Goal: Task Accomplishment & Management: Manage account settings

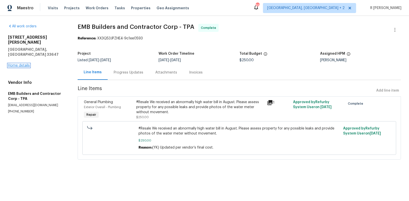
click at [18, 64] on link "Home details" at bounding box center [19, 66] width 22 height 4
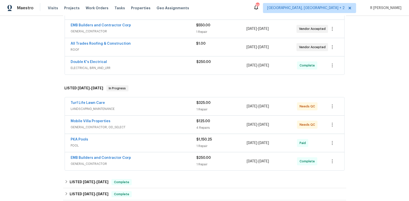
scroll to position [135, 0]
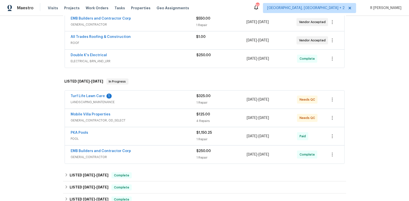
click at [76, 91] on div "Turf Life Lawn Care 1 LANDSCAPING_MAINTENANCE $325.00 1 Repair 9/15/2025 - 9/17…" at bounding box center [204, 99] width 279 height 18
click at [77, 95] on link "Turf Life Lawn Care" at bounding box center [88, 96] width 34 height 4
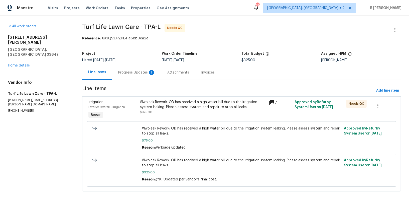
click at [135, 69] on div "Progress Updates 1" at bounding box center [136, 72] width 49 height 15
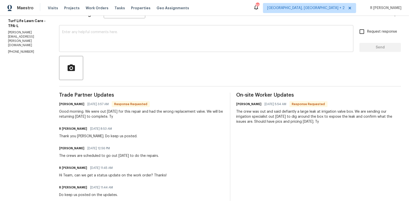
scroll to position [70, 0]
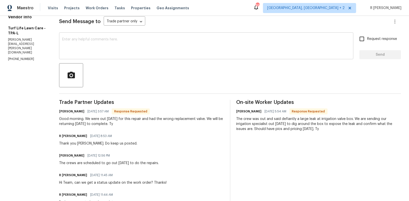
click at [118, 52] on textarea at bounding box center [206, 47] width 288 height 18
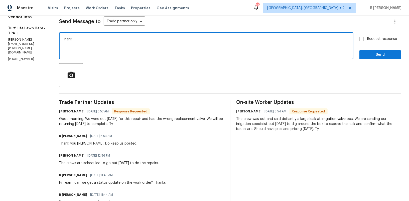
scroll to position [0, 0]
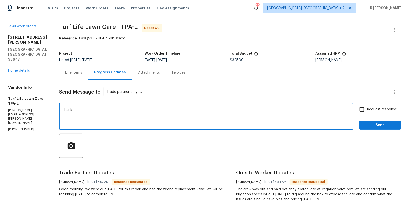
type textarea "Thank"
click at [66, 72] on div "Line Items" at bounding box center [73, 72] width 17 height 5
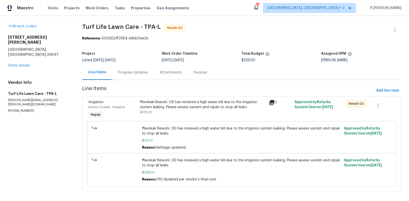
click at [143, 71] on div "Progress Updates" at bounding box center [133, 72] width 30 height 5
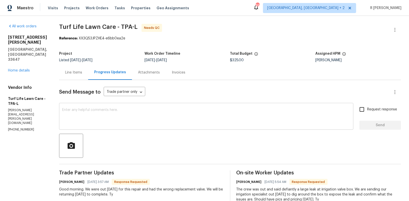
click at [146, 114] on textarea at bounding box center [206, 117] width 288 height 18
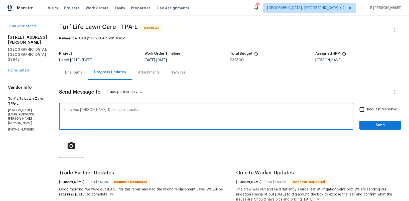
type textarea "Thank you Jennifer. Do keep us posted."
click at [365, 112] on input "Request response" at bounding box center [361, 109] width 11 height 11
checkbox input "true"
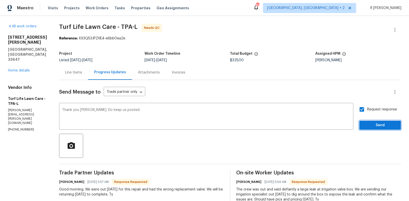
click at [375, 129] on button "Send" at bounding box center [380, 124] width 42 height 9
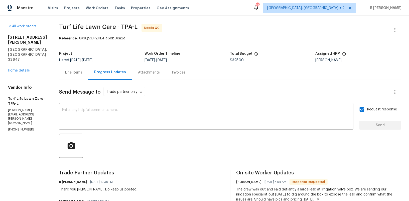
scroll to position [93, 0]
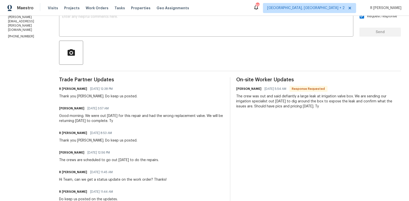
click at [84, 123] on div "Good morning. We were out yesterday for this repair and had the wrong replaceme…" at bounding box center [141, 118] width 165 height 10
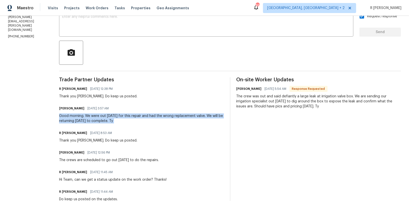
click at [84, 123] on div "Good morning. We were out yesterday for this repair and had the wrong replaceme…" at bounding box center [141, 118] width 165 height 10
copy div "Good morning. We were out yesterday for this repair and had the wrong replaceme…"
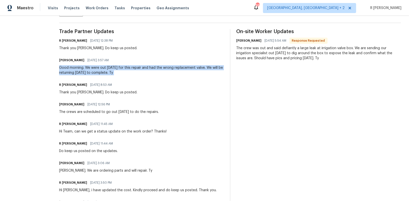
scroll to position [59, 0]
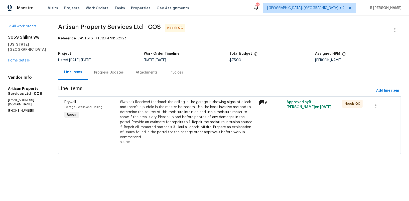
click at [99, 75] on div "Progress Updates" at bounding box center [109, 72] width 42 height 15
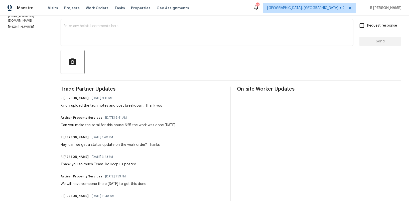
scroll to position [83, 0]
click at [317, 73] on div at bounding box center [231, 62] width 340 height 24
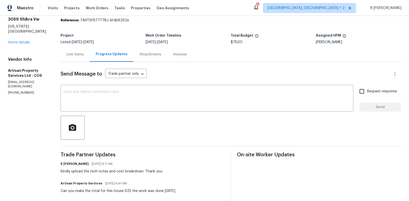
click at [19, 90] on p "(720) 300-8596" at bounding box center [28, 92] width 41 height 4
copy p "(720) 300-8596"
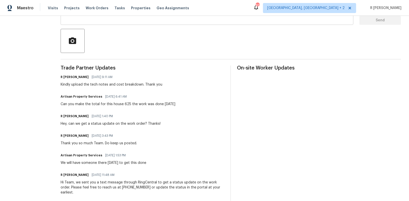
scroll to position [0, 0]
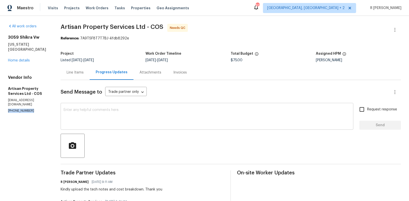
click at [166, 119] on textarea at bounding box center [207, 117] width 287 height 18
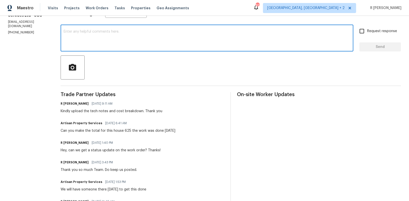
scroll to position [89, 0]
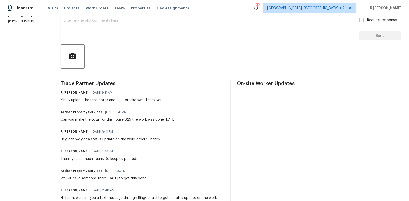
click at [104, 96] on div "R Yogesh Kannan 09/23/2025 9:11 AM Kindly upload the tech notes and cost breakd…" at bounding box center [112, 96] width 102 height 14
copy div "Kindly upload the tech notes and cost breakdown. Thank you"
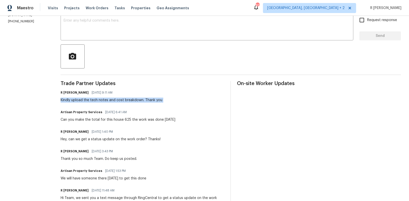
scroll to position [0, 0]
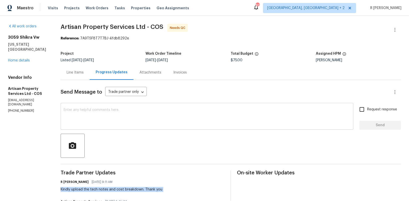
click at [120, 113] on textarea at bounding box center [207, 117] width 287 height 18
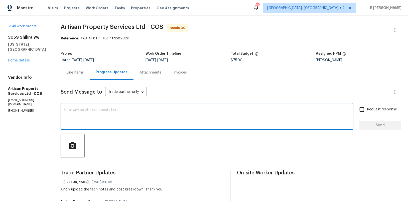
paste textarea "I hope everything is on track. Kindly provide a status update on the work order."
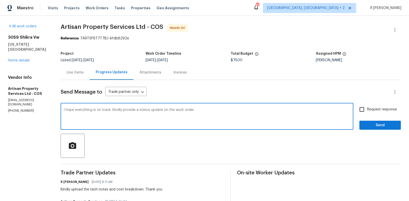
type textarea "I hope everything is on track. Kindly provide a status update on the work order."
click at [372, 124] on span "Send" at bounding box center [380, 125] width 34 height 6
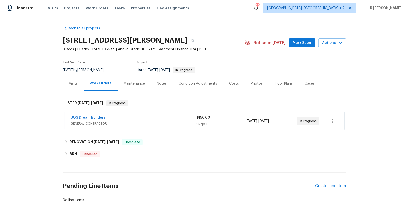
click at [110, 116] on div "SOS Dream Builders" at bounding box center [134, 118] width 126 height 6
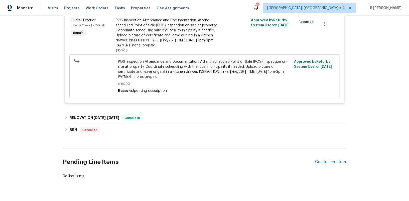
scroll to position [139, 0]
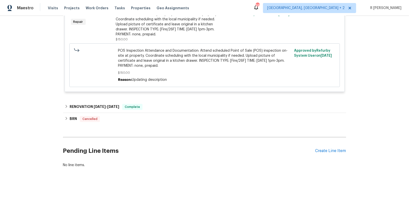
click at [330, 147] on div "Pending Line Items Create Line Item" at bounding box center [204, 150] width 283 height 23
click at [321, 152] on div "Create Line Item" at bounding box center [330, 150] width 31 height 5
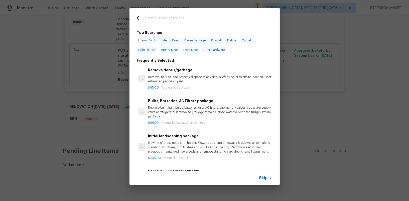
click at [265, 178] on span "Skip" at bounding box center [263, 177] width 9 height 5
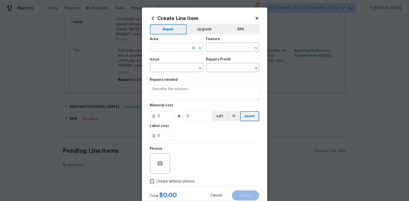
click at [170, 47] on input "text" at bounding box center [169, 48] width 39 height 8
click at [164, 59] on li "HVAC" at bounding box center [176, 59] width 53 height 8
type input "HVAC"
click at [221, 46] on input "text" at bounding box center [225, 48] width 39 height 8
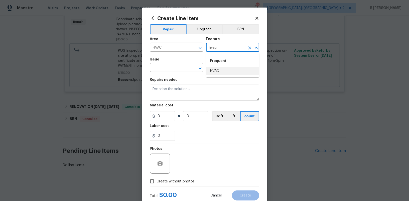
click at [218, 72] on li "HVAC" at bounding box center [232, 71] width 53 height 8
type input "HVAC"
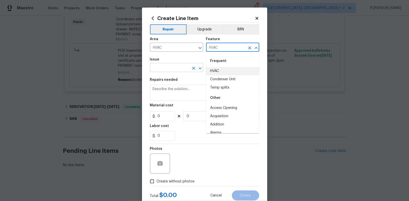
click at [163, 68] on input "text" at bounding box center [169, 68] width 39 height 8
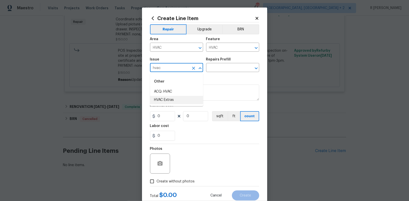
click at [179, 99] on li "HVAC Extras" at bounding box center [176, 100] width 53 height 8
type input "HVAC Extras"
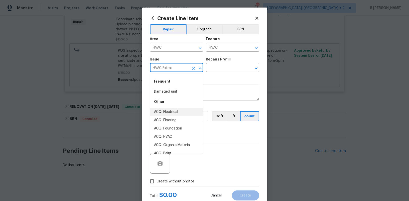
click at [229, 64] on div "Repairs Prefill" at bounding box center [232, 61] width 53 height 7
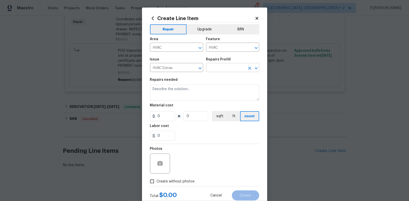
click at [225, 67] on input "text" at bounding box center [225, 68] width 39 height 8
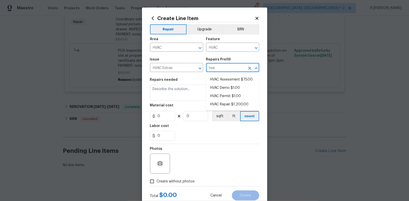
type input "hvac"
click at [222, 77] on li "HVAC Assessment $75.00" at bounding box center [232, 79] width 53 height 8
type input "HVAC Assessment $75.00"
type textarea "HVAC not working properly. Inspect system and diagnose problem."
type input "75"
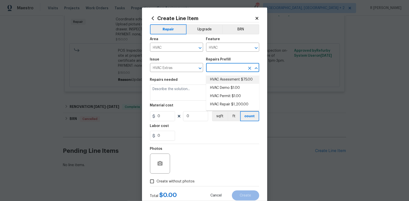
type input "1"
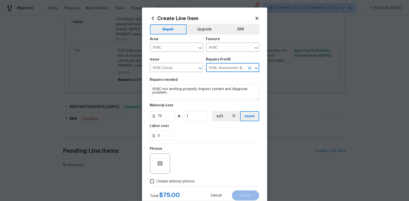
type input "HVAC Assessment $75.00"
click at [187, 92] on textarea "HVAC not working properly. Inspect system and diagnose problem." at bounding box center [204, 92] width 109 height 16
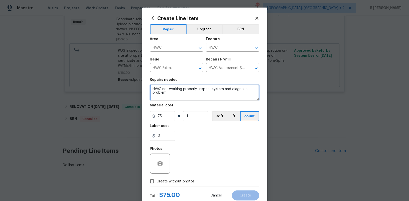
click at [187, 92] on textarea "HVAC not working properly. Inspect system and diagnose problem." at bounding box center [204, 92] width 109 height 16
paste textarea "HVAC not working properly. Inspect system and diagnose"
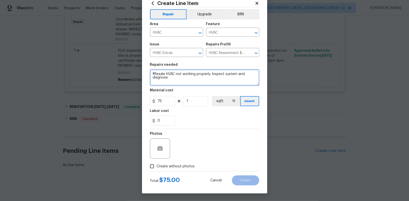
type textarea "#Resale HVAC not working properly. Inspect system and diagnose"
click at [172, 167] on span "Create without photos" at bounding box center [176, 165] width 38 height 5
click at [157, 167] on input "Create without photos" at bounding box center [152, 166] width 10 height 10
checkbox input "true"
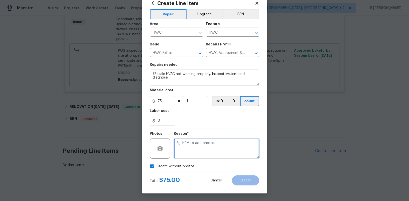
click at [214, 143] on textarea at bounding box center [216, 148] width 85 height 20
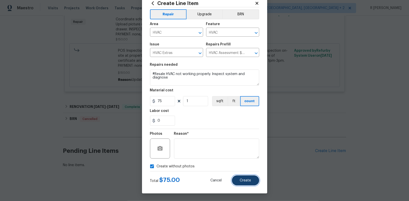
click at [248, 176] on button "Create" at bounding box center [245, 180] width 27 height 10
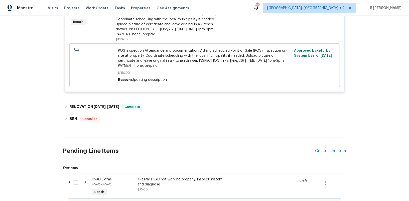
click at [75, 180] on input "checkbox" at bounding box center [78, 181] width 14 height 11
checkbox input "true"
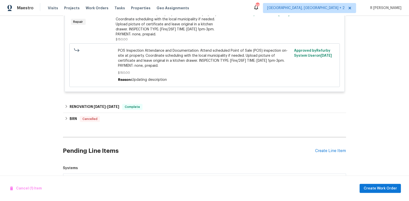
scroll to position [196, 0]
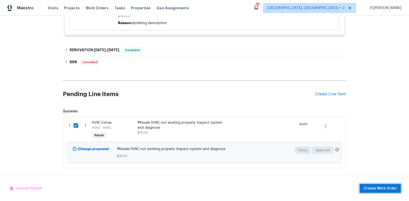
click at [376, 186] on span "Create Work Order" at bounding box center [379, 188] width 33 height 6
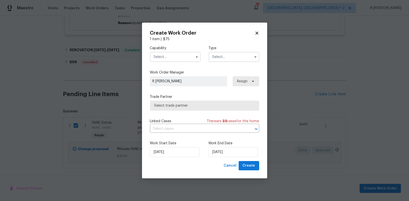
click at [184, 54] on input "text" at bounding box center [175, 57] width 51 height 10
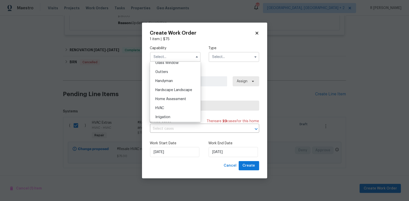
scroll to position [264, 0]
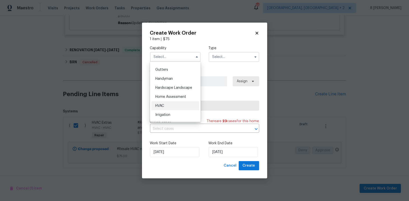
click at [161, 106] on span "HVAC" at bounding box center [159, 106] width 9 height 4
type input "HVAC"
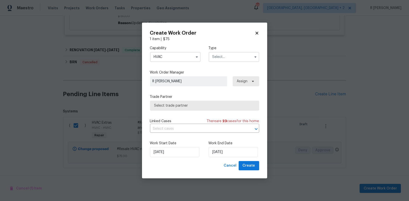
click at [219, 59] on input "text" at bounding box center [234, 57] width 51 height 10
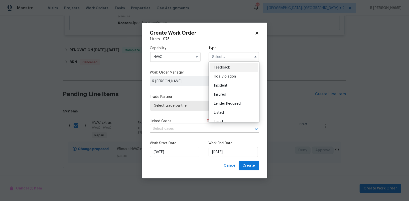
click at [222, 67] on span "Feedback" at bounding box center [222, 68] width 16 height 4
type input "Feedback"
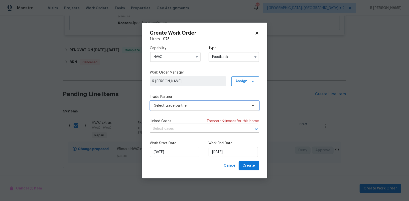
click at [179, 108] on span "Select trade partner" at bounding box center [204, 105] width 109 height 10
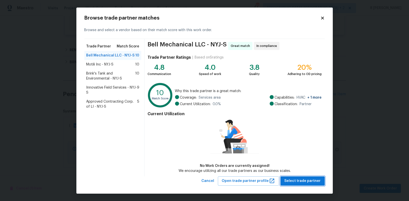
click at [299, 177] on span "Select trade partner" at bounding box center [302, 180] width 36 height 6
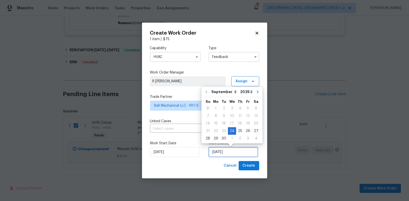
click at [224, 148] on input "[DATE]" at bounding box center [233, 152] width 49 height 10
click at [247, 130] on div "26" at bounding box center [248, 130] width 8 height 7
type input "[DATE]"
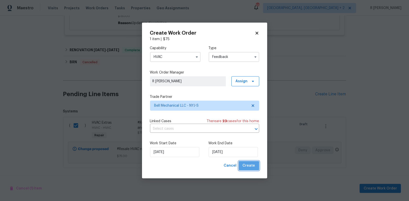
click at [252, 165] on span "Create" at bounding box center [249, 165] width 13 height 6
checkbox input "false"
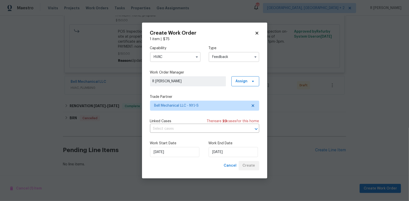
scroll to position [157, 0]
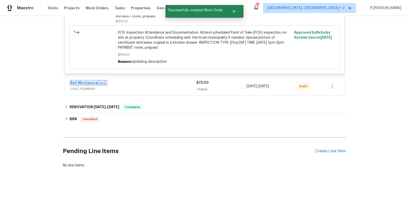
click at [84, 81] on link "Bell Mechanical LLC" at bounding box center [89, 83] width 36 height 4
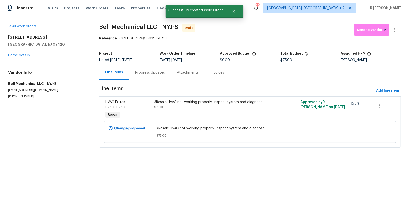
click at [150, 73] on div "Progress Updates" at bounding box center [150, 72] width 30 height 5
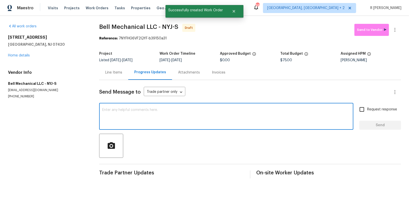
click at [145, 110] on textarea at bounding box center [226, 117] width 248 height 18
paste textarea "Hey, this is Yogesh from Opendoor. I’m confirming you received the WO for the p…"
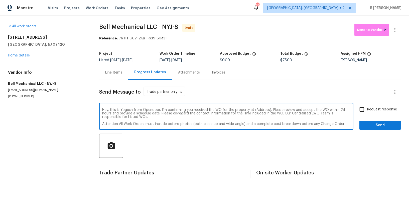
click at [259, 109] on textarea "Hey, this is Yogesh from Opendoor. I’m confirming you received the WO for the p…" at bounding box center [226, 117] width 248 height 18
paste textarea "45 Bergen Ave, Haskell, NJ 07420"
type textarea "Hey, this is Yogesh from Opendoor. I’m confirming you received the WO for the p…"
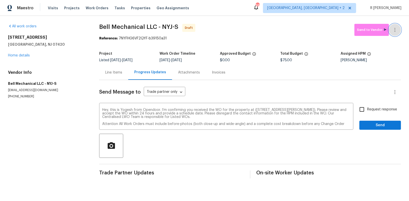
click at [401, 28] on button "button" at bounding box center [395, 30] width 12 height 12
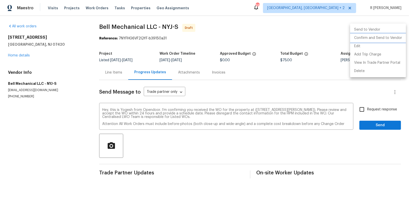
click at [384, 34] on li "Confirm and Send to Vendor" at bounding box center [378, 38] width 56 height 8
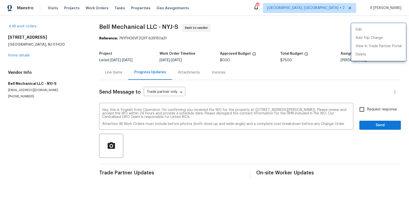
click at [367, 109] on div at bounding box center [204, 100] width 409 height 201
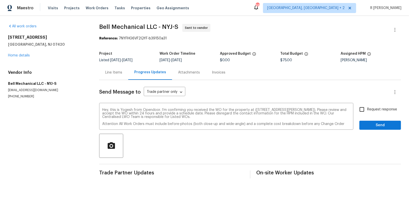
click at [360, 109] on input "Request response" at bounding box center [361, 109] width 11 height 11
checkbox input "true"
click at [364, 124] on span "Send" at bounding box center [380, 125] width 34 height 6
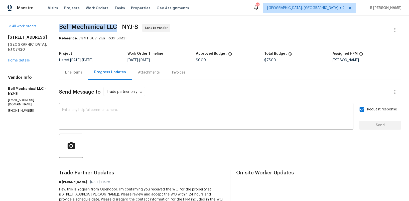
drag, startPoint x: 120, startPoint y: 25, endPoint x: 64, endPoint y: 24, distance: 55.9
click at [64, 24] on span "Bell Mechanical LLC - NYJ-S Sent to vendor" at bounding box center [224, 30] width 330 height 12
copy span "Bell Mechanical LLC"
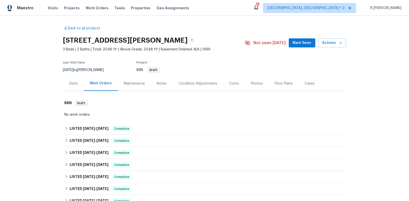
scroll to position [106, 0]
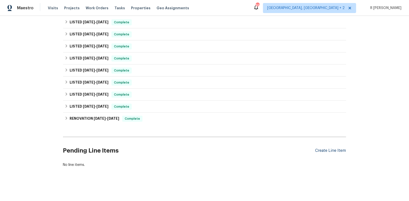
click at [340, 148] on div "Create Line Item" at bounding box center [330, 150] width 31 height 5
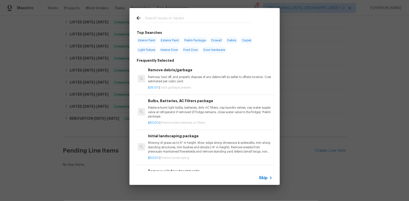
click at [185, 13] on div at bounding box center [193, 18] width 128 height 20
click at [186, 15] on input "text" at bounding box center [198, 19] width 106 height 8
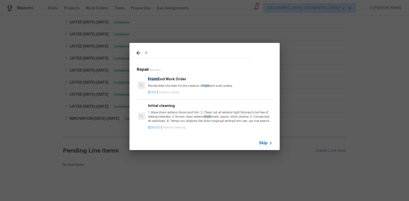
type input "f"
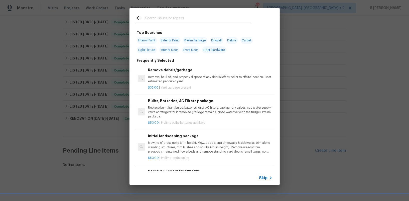
click at [263, 177] on span "Skip" at bounding box center [263, 177] width 9 height 5
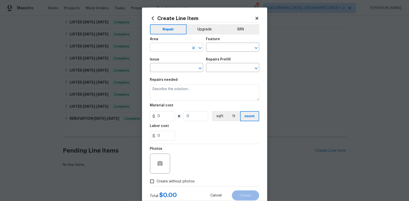
click at [161, 46] on input "text" at bounding box center [169, 48] width 39 height 8
click at [185, 61] on li "Front" at bounding box center [176, 59] width 53 height 8
type input "Front"
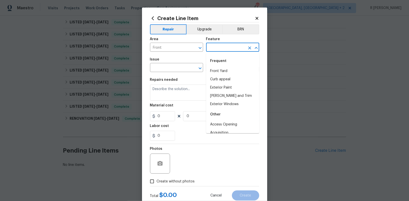
click at [227, 48] on input "text" at bounding box center [225, 48] width 39 height 8
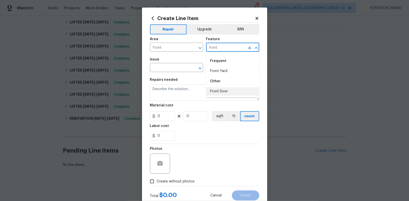
click at [237, 91] on li "Front Door" at bounding box center [232, 91] width 53 height 8
type input "Front Door"
click at [168, 71] on input "text" at bounding box center [169, 68] width 39 height 8
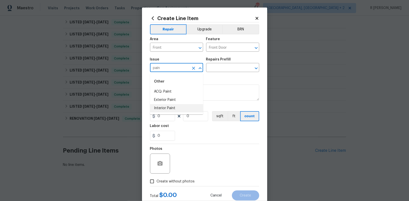
click at [168, 105] on li "Interior Paint" at bounding box center [176, 108] width 53 height 8
type input "Interior Paint"
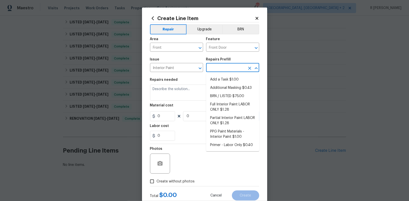
click at [216, 68] on input "text" at bounding box center [225, 68] width 39 height 8
click at [220, 75] on li "Add a Task $1.00" at bounding box center [232, 79] width 53 height 8
type input "Overall Paint"
type input "Add a Task $1.00"
type textarea "HPM to detail"
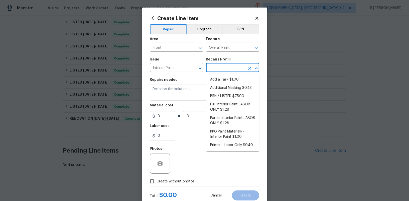
type input "1"
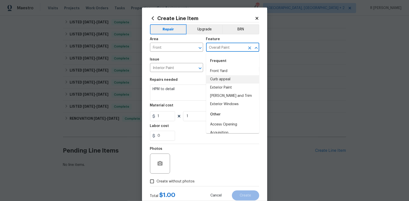
click at [226, 45] on input "Overall Paint" at bounding box center [225, 48] width 39 height 8
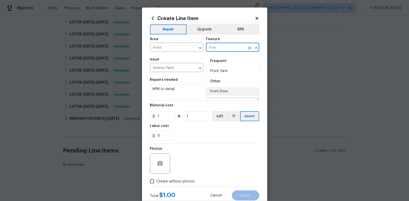
click at [219, 92] on li "Front Door" at bounding box center [232, 91] width 53 height 8
type input "Front Door"
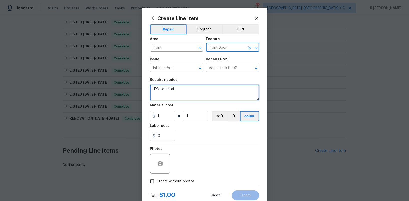
click at [189, 87] on textarea "HPM to detail" at bounding box center [204, 92] width 109 height 16
paste textarea "[STREET_ADDRESS]"
type textarea "#Resale Kindly paint the front door."
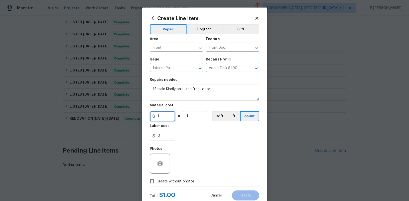
click at [162, 114] on input "1" at bounding box center [162, 116] width 25 height 10
type input "75"
click at [172, 176] on div "Photos" at bounding box center [204, 160] width 109 height 33
click at [191, 163] on div "Photos" at bounding box center [204, 160] width 109 height 33
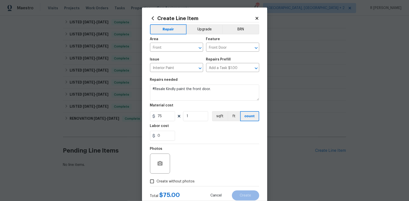
click at [175, 182] on span "Create without photos" at bounding box center [176, 180] width 38 height 5
click at [157, 182] on input "Create without photos" at bounding box center [152, 181] width 10 height 10
checkbox input "true"
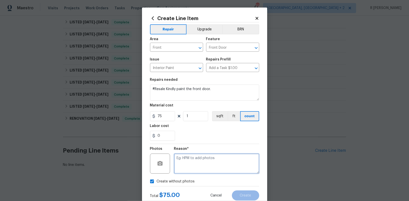
click at [198, 157] on textarea at bounding box center [216, 163] width 85 height 20
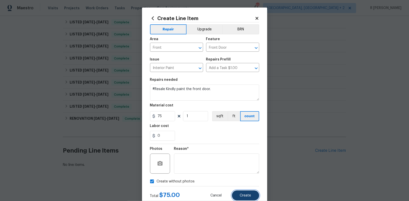
click at [245, 196] on span "Create" at bounding box center [245, 195] width 11 height 4
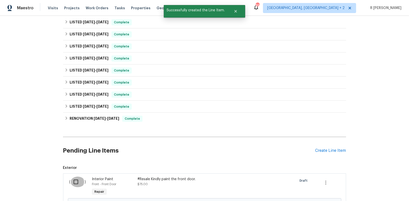
click at [74, 181] on input "checkbox" at bounding box center [78, 181] width 14 height 11
checkbox input "true"
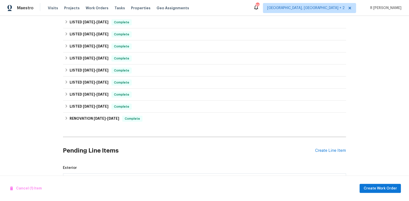
scroll to position [163, 0]
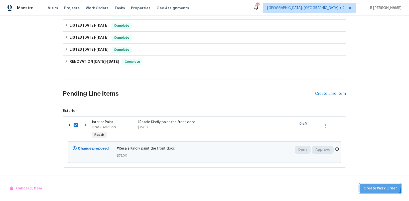
click at [376, 183] on button "Create Work Order" at bounding box center [379, 187] width 41 height 9
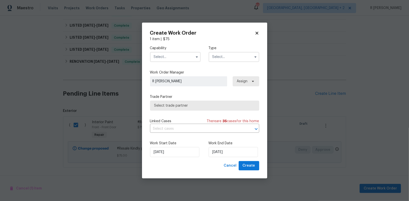
click at [170, 55] on input "text" at bounding box center [175, 57] width 51 height 10
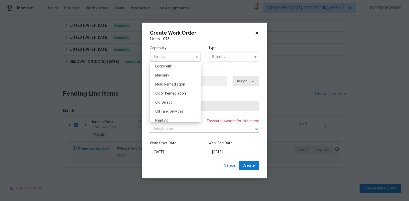
scroll to position [270, 0]
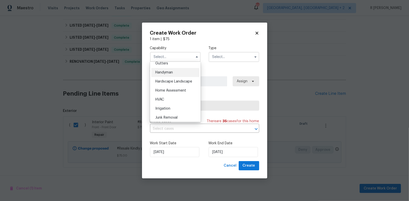
click at [172, 72] on span "Handyman" at bounding box center [164, 73] width 18 height 4
type input "Handyman"
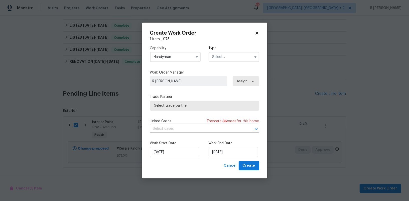
click at [211, 65] on div "Capability Handyman Type" at bounding box center [204, 54] width 109 height 24
click at [212, 62] on div "Capability Handyman Type" at bounding box center [204, 54] width 109 height 24
click at [224, 51] on div "Type" at bounding box center [234, 54] width 51 height 16
click at [224, 58] on input "text" at bounding box center [234, 57] width 51 height 10
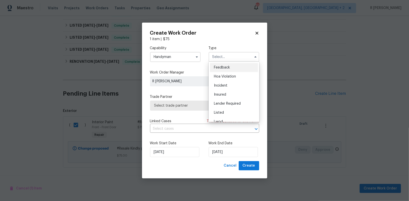
click at [220, 70] on div "Feedback" at bounding box center [234, 67] width 48 height 9
type input "Feedback"
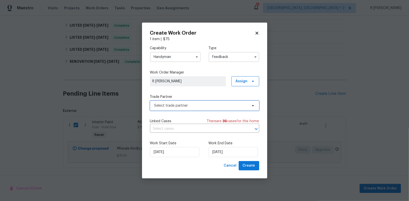
click at [179, 102] on span "Select trade partner" at bounding box center [204, 105] width 109 height 10
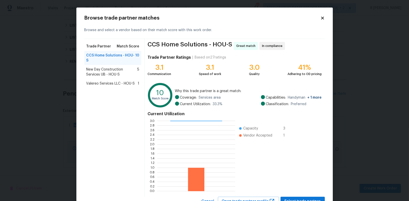
scroll to position [20, 0]
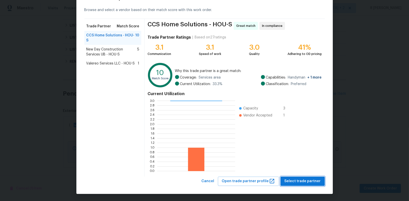
click at [311, 178] on span "Select trade partner" at bounding box center [302, 181] width 36 height 6
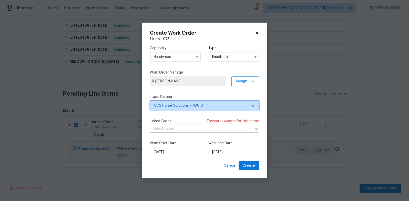
scroll to position [0, 0]
click at [224, 155] on input "[DATE]" at bounding box center [233, 152] width 49 height 10
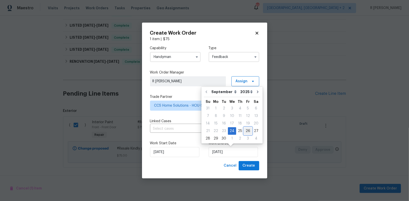
click at [245, 129] on div "26" at bounding box center [248, 130] width 8 height 7
type input "[DATE]"
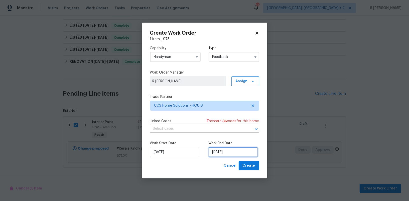
click at [219, 151] on input "[DATE]" at bounding box center [233, 152] width 49 height 10
click at [246, 167] on span "Create" at bounding box center [249, 165] width 13 height 6
click at [192, 58] on input "Handyman" at bounding box center [175, 57] width 51 height 10
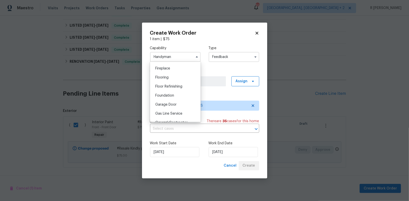
scroll to position [195, 0]
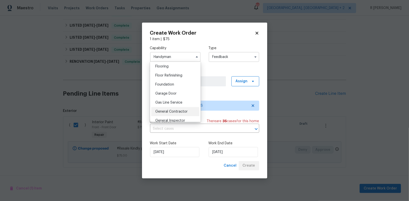
click at [172, 111] on span "General Contractor" at bounding box center [171, 112] width 32 height 4
type input "General Contractor"
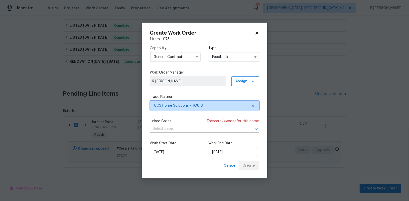
click at [182, 104] on span "CCS Home Solutions - HOU-S" at bounding box center [200, 105] width 93 height 5
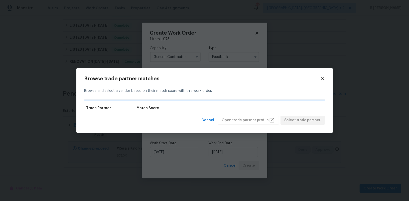
checkbox input "false"
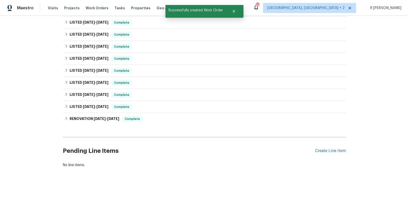
scroll to position [95, 0]
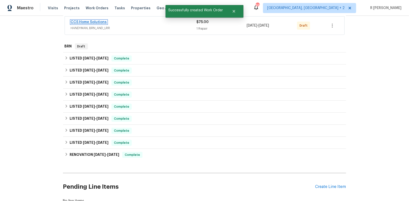
click at [100, 21] on link "CCS Home Solutions" at bounding box center [89, 22] width 36 height 4
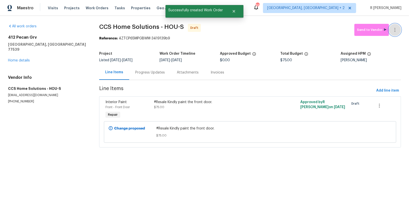
click at [395, 26] on button "button" at bounding box center [395, 30] width 12 height 12
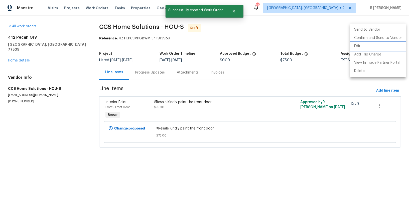
click at [363, 43] on li "Edit" at bounding box center [378, 46] width 56 height 8
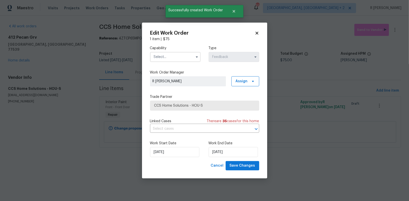
click at [173, 55] on input "text" at bounding box center [175, 57] width 51 height 10
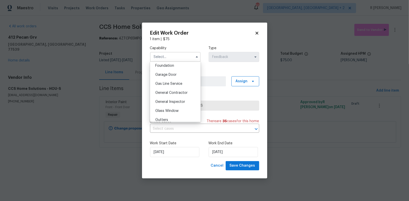
scroll to position [216, 0]
click at [177, 87] on div "General Contractor" at bounding box center [175, 90] width 48 height 9
type input "General Contractor"
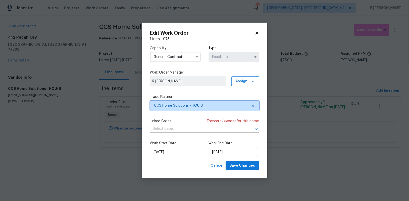
click at [172, 107] on span "CCS Home Solutions - HOU-S" at bounding box center [200, 105] width 93 height 5
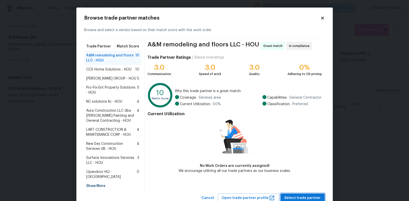
click at [296, 195] on span "Select trade partner" at bounding box center [302, 198] width 36 height 6
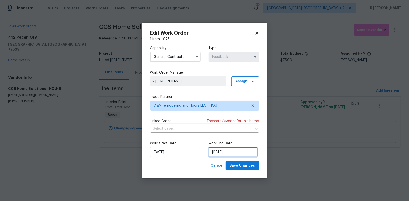
click at [223, 155] on input "[DATE]" at bounding box center [233, 152] width 49 height 10
click at [240, 166] on span "Save Changes" at bounding box center [243, 165] width 26 height 6
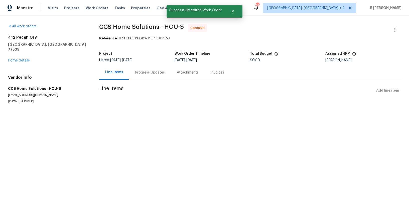
click at [15, 57] on div "[STREET_ADDRESS][PERSON_NAME] Home details" at bounding box center [47, 49] width 79 height 28
click at [19, 59] on link "Home details" at bounding box center [19, 61] width 22 height 4
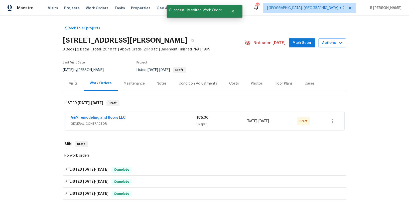
click at [99, 119] on span "A&M remodeling and floors LLC" at bounding box center [98, 117] width 55 height 5
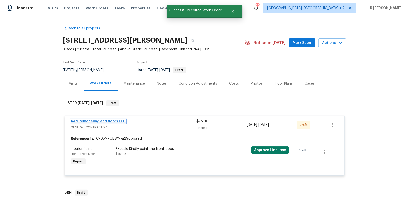
click at [93, 121] on link "A&M remodeling and floors LLC" at bounding box center [98, 121] width 55 height 4
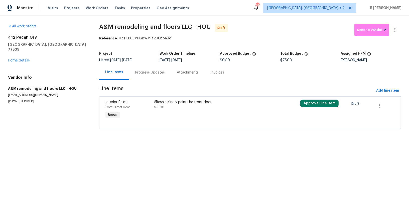
click at [193, 100] on div "#Resale Kindly paint the front door." at bounding box center [213, 101] width 119 height 5
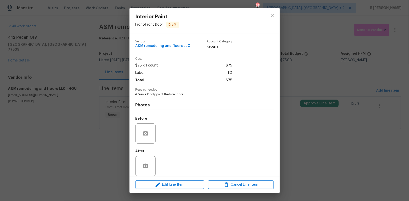
scroll to position [5, 0]
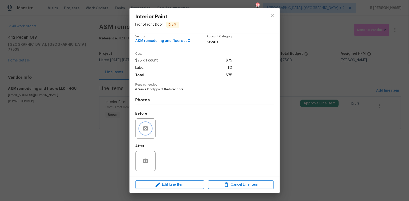
click at [146, 128] on icon "button" at bounding box center [145, 128] width 6 height 6
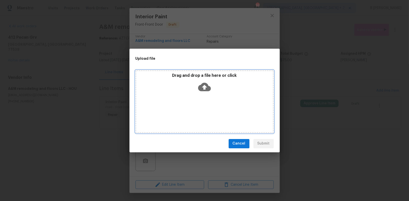
click at [201, 85] on icon at bounding box center [204, 86] width 13 height 9
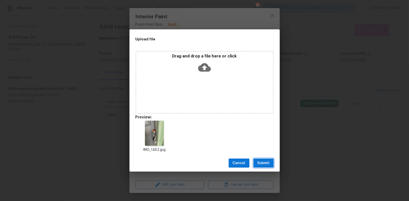
click at [262, 159] on button "Submit" at bounding box center [263, 162] width 20 height 9
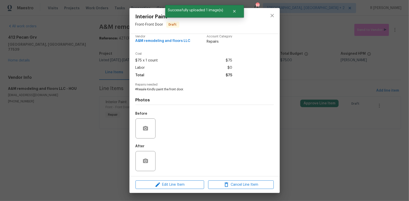
click at [333, 28] on div "Interior Paint Front - Front Door Draft Vendor A&M remodeling and floors LLC Ac…" at bounding box center [204, 100] width 409 height 201
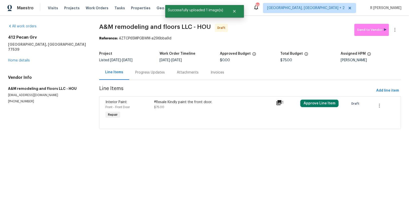
click at [137, 71] on div "Progress Updates" at bounding box center [150, 72] width 30 height 5
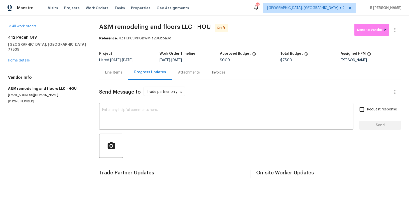
click at [141, 103] on div "Send Message to Trade partner only Trade partner only ​ x ​ Request response Se…" at bounding box center [250, 129] width 302 height 98
click at [141, 119] on textarea at bounding box center [226, 117] width 248 height 18
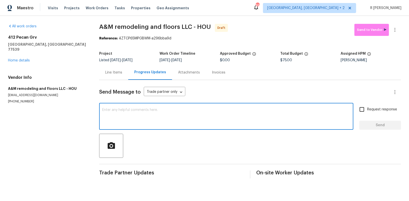
click at [184, 124] on textarea at bounding box center [226, 117] width 248 height 18
paste textarea "Hey, this is Yogesh from Opendoor. I’m confirming you received the WO for the p…"
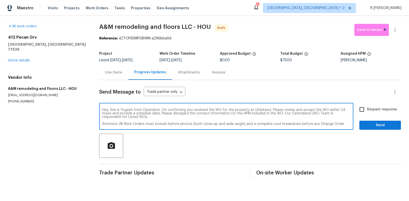
click at [257, 109] on textarea "Hey, this is Yogesh from Opendoor. I’m confirming you received the WO for the p…" at bounding box center [226, 117] width 248 height 18
paste textarea "[STREET_ADDRESS][PERSON_NAME]"
type textarea "Hey, this is Yogesh from Opendoor. I’m confirming you received the WO for the p…"
click at [382, 109] on span "Request response" at bounding box center [382, 109] width 30 height 5
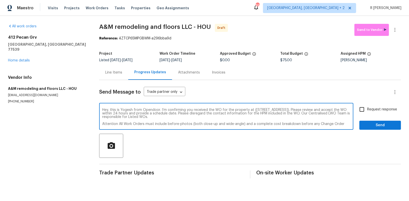
click at [367, 109] on input "Request response" at bounding box center [361, 109] width 11 height 11
checkbox input "true"
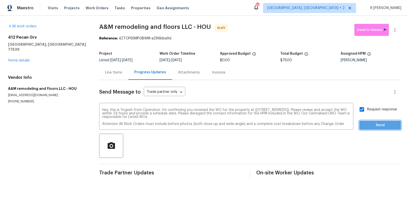
click at [380, 121] on button "Send" at bounding box center [380, 124] width 42 height 9
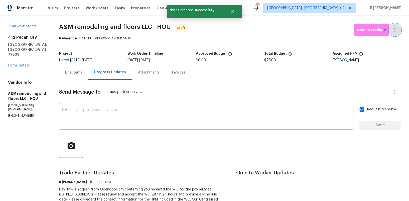
click at [398, 27] on icon "button" at bounding box center [395, 30] width 6 height 6
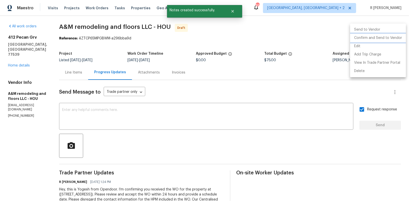
click at [380, 39] on li "Confirm and Send to Vendor" at bounding box center [378, 38] width 56 height 8
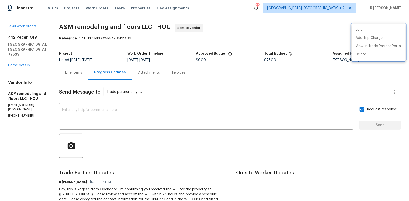
click at [139, 25] on div at bounding box center [204, 100] width 409 height 201
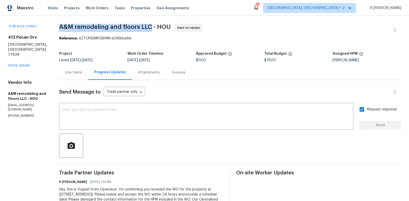
drag, startPoint x: 141, startPoint y: 27, endPoint x: 52, endPoint y: 27, distance: 88.6
click at [59, 27] on span "A&M remodeling and floors LLC - HOU" at bounding box center [115, 27] width 112 height 6
copy span "A&M remodeling and floors LLC"
